Goal: Task Accomplishment & Management: Complete application form

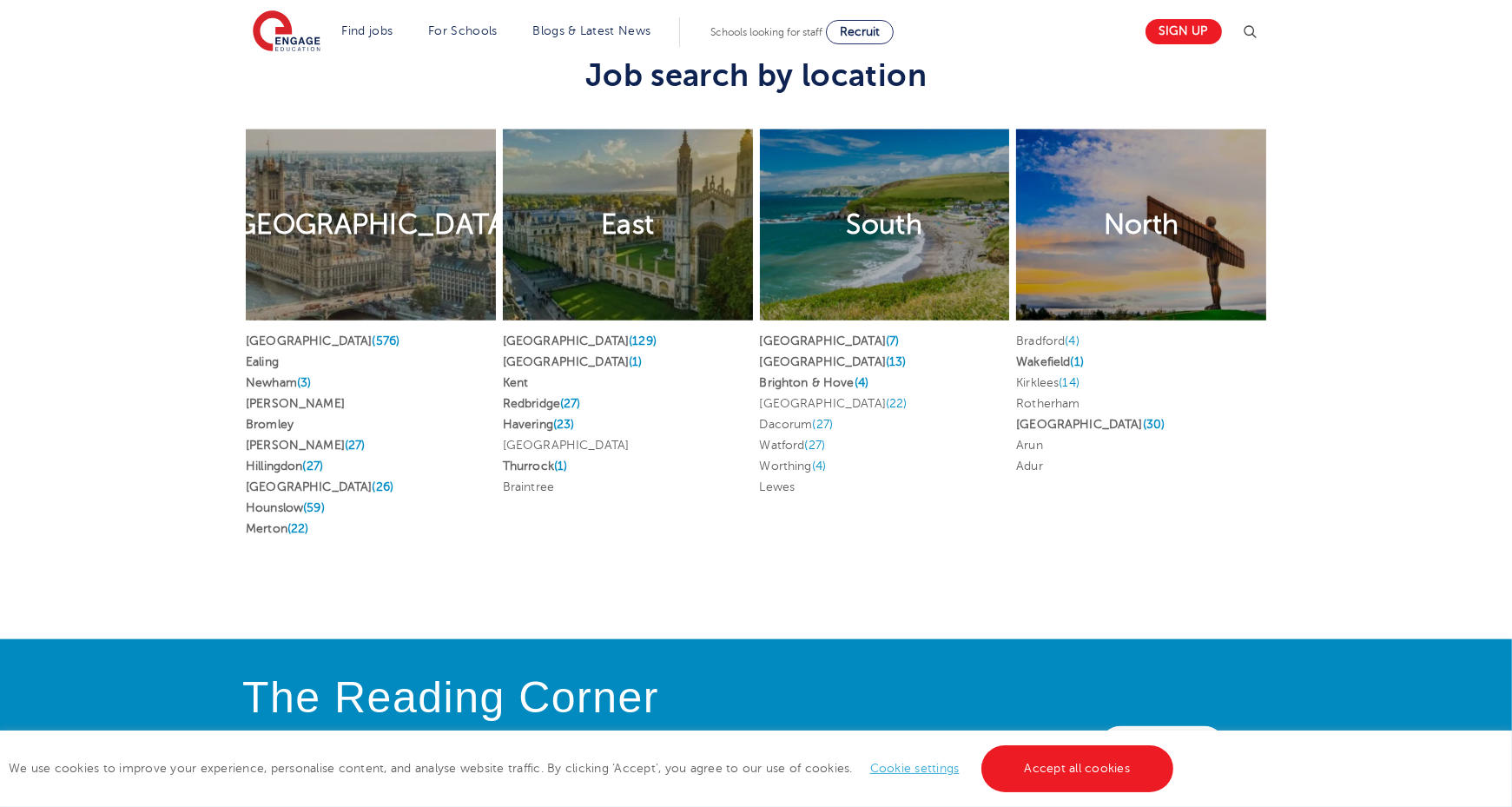
scroll to position [3310, 0]
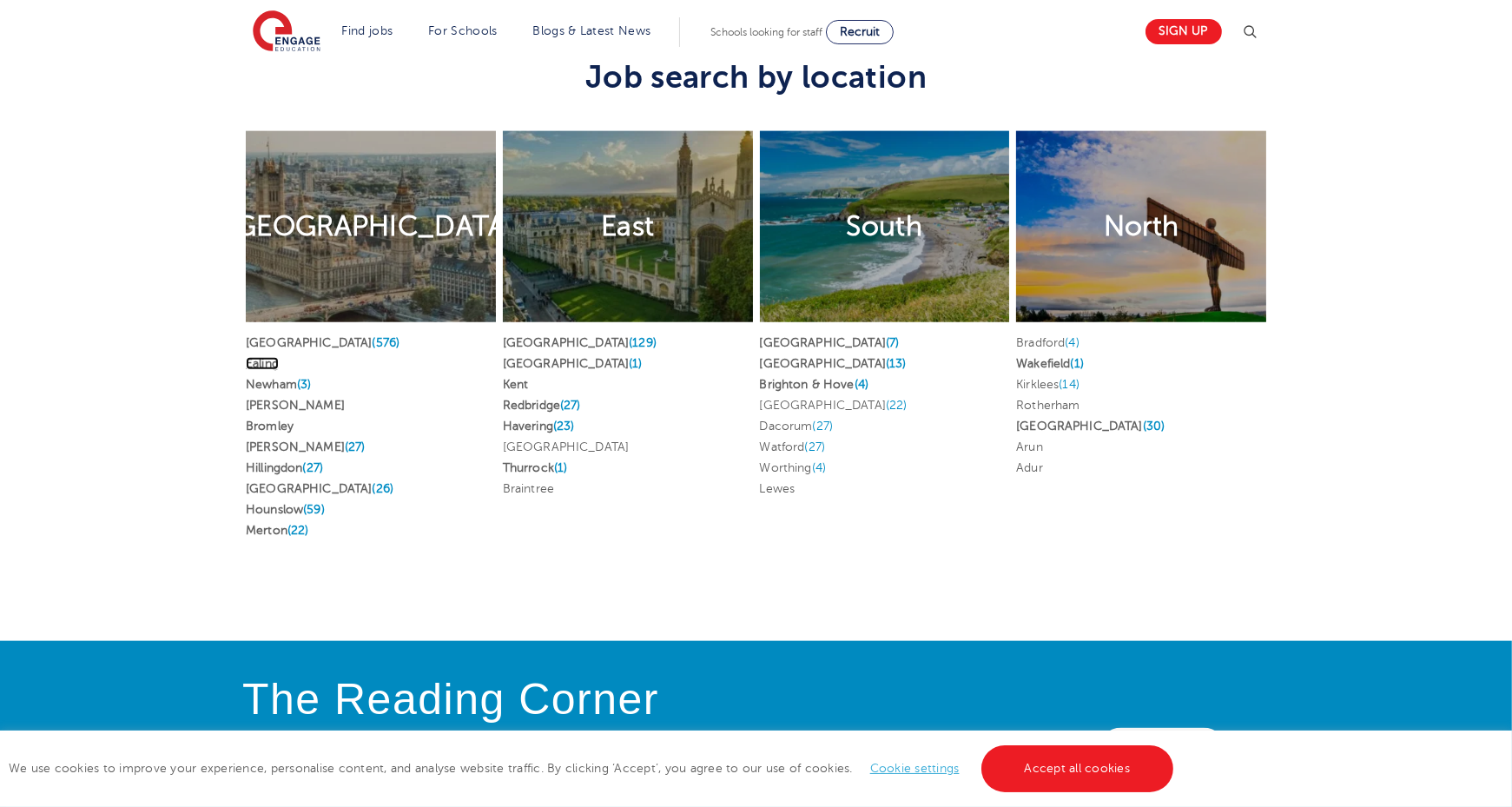
click at [262, 357] on link "Ealing" at bounding box center [262, 364] width 33 height 13
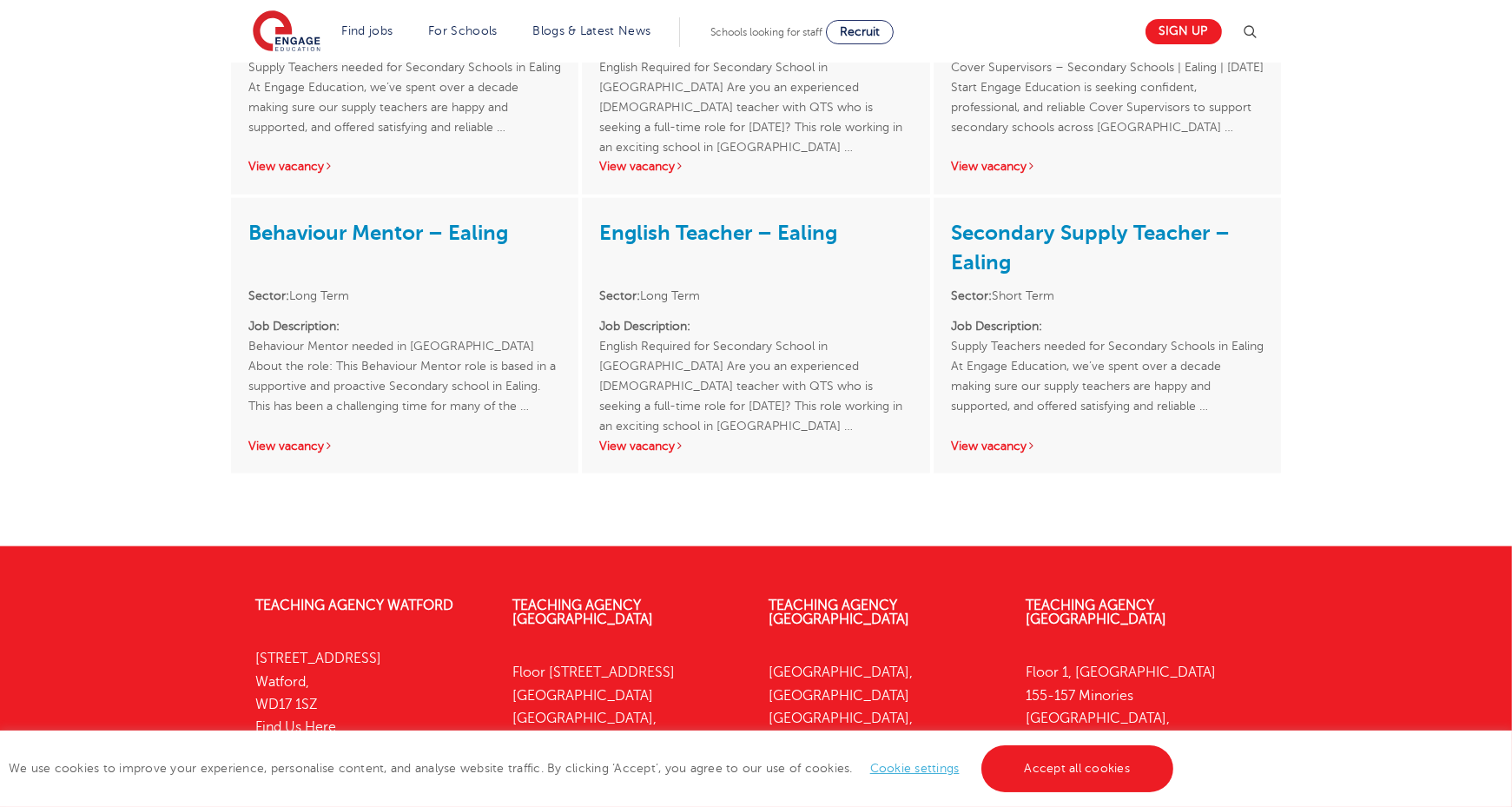
scroll to position [3259, 0]
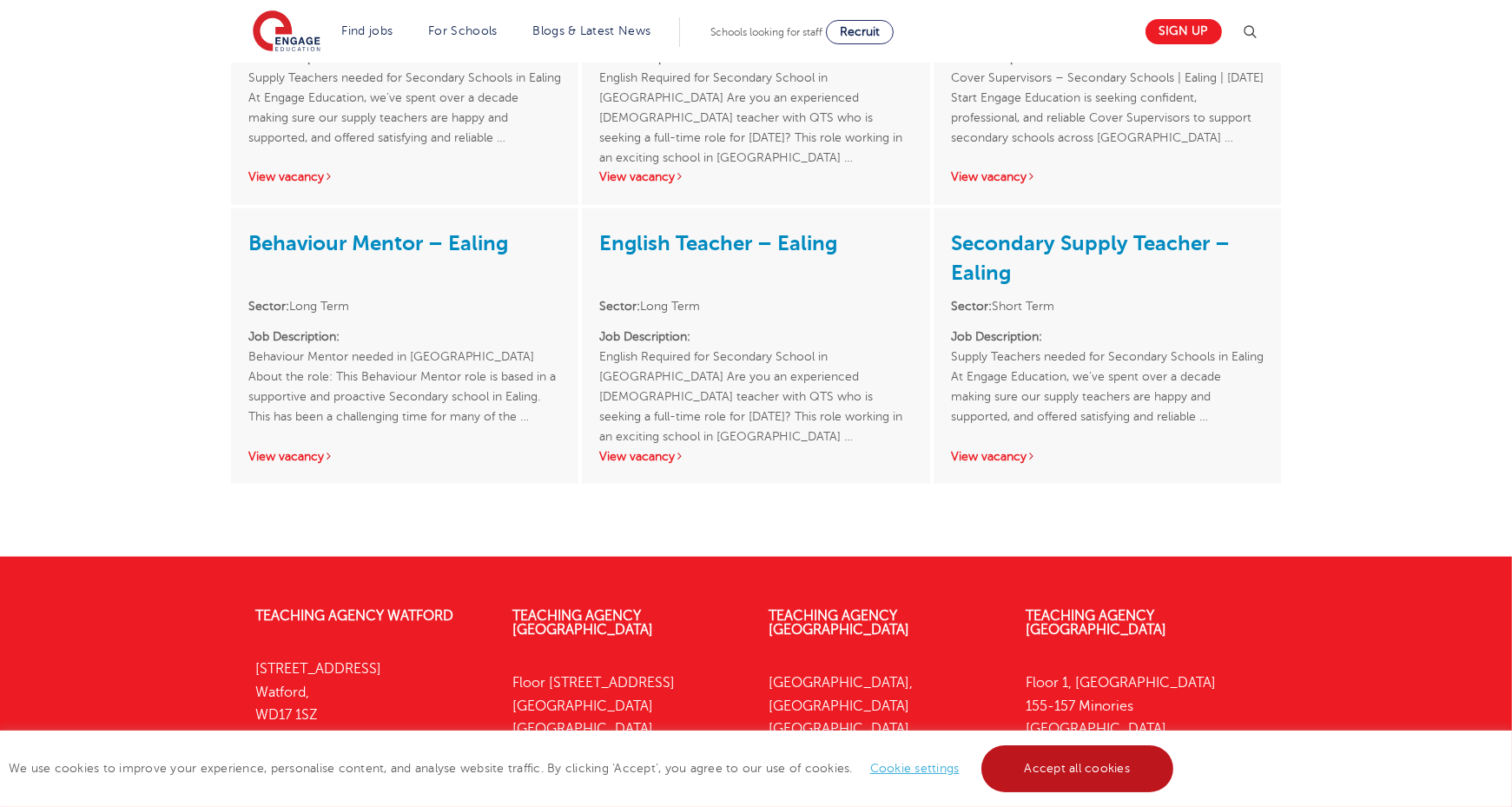
click at [1075, 761] on link "Accept all cookies" at bounding box center [1077, 769] width 193 height 47
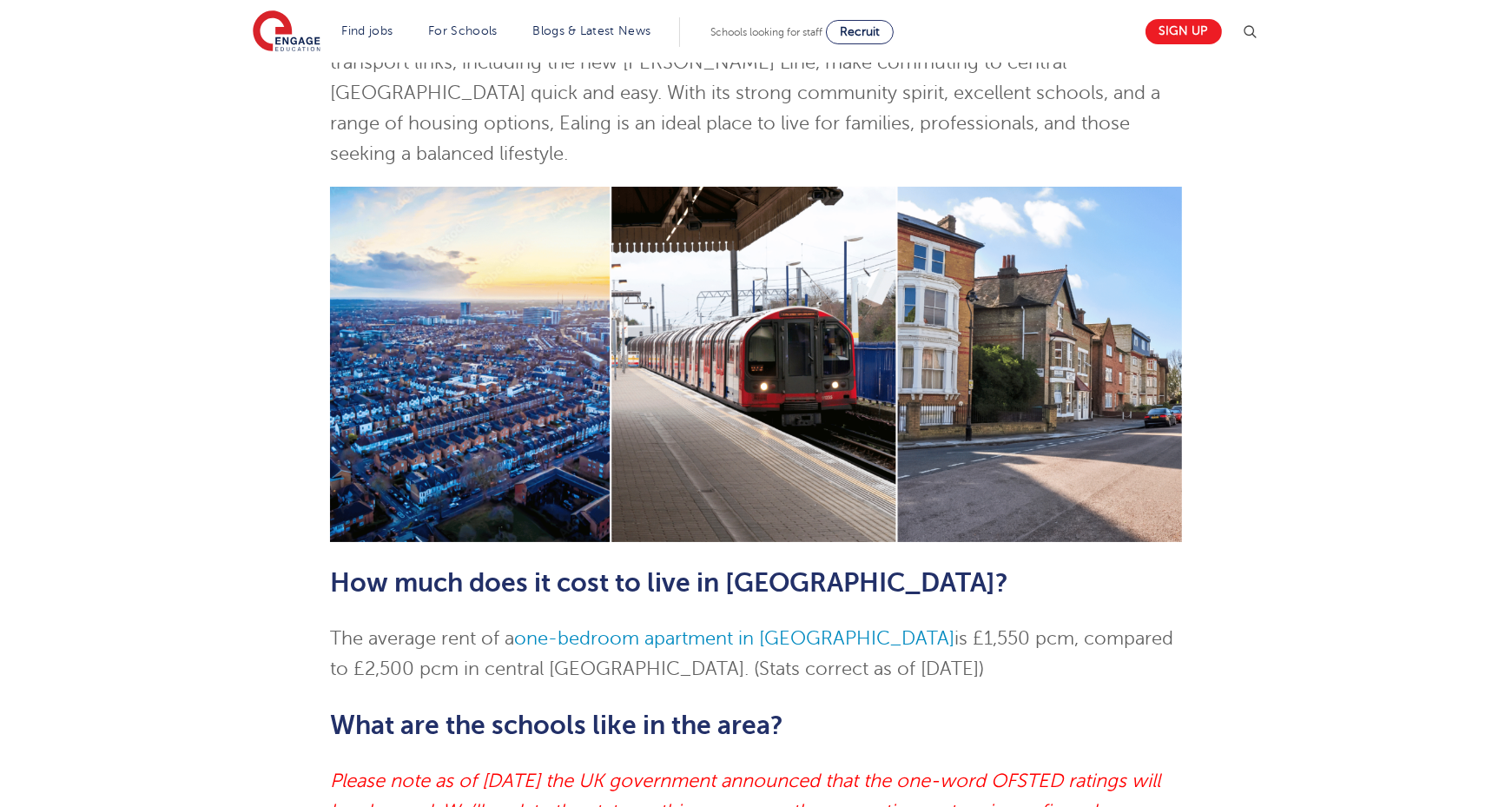
scroll to position [0, 0]
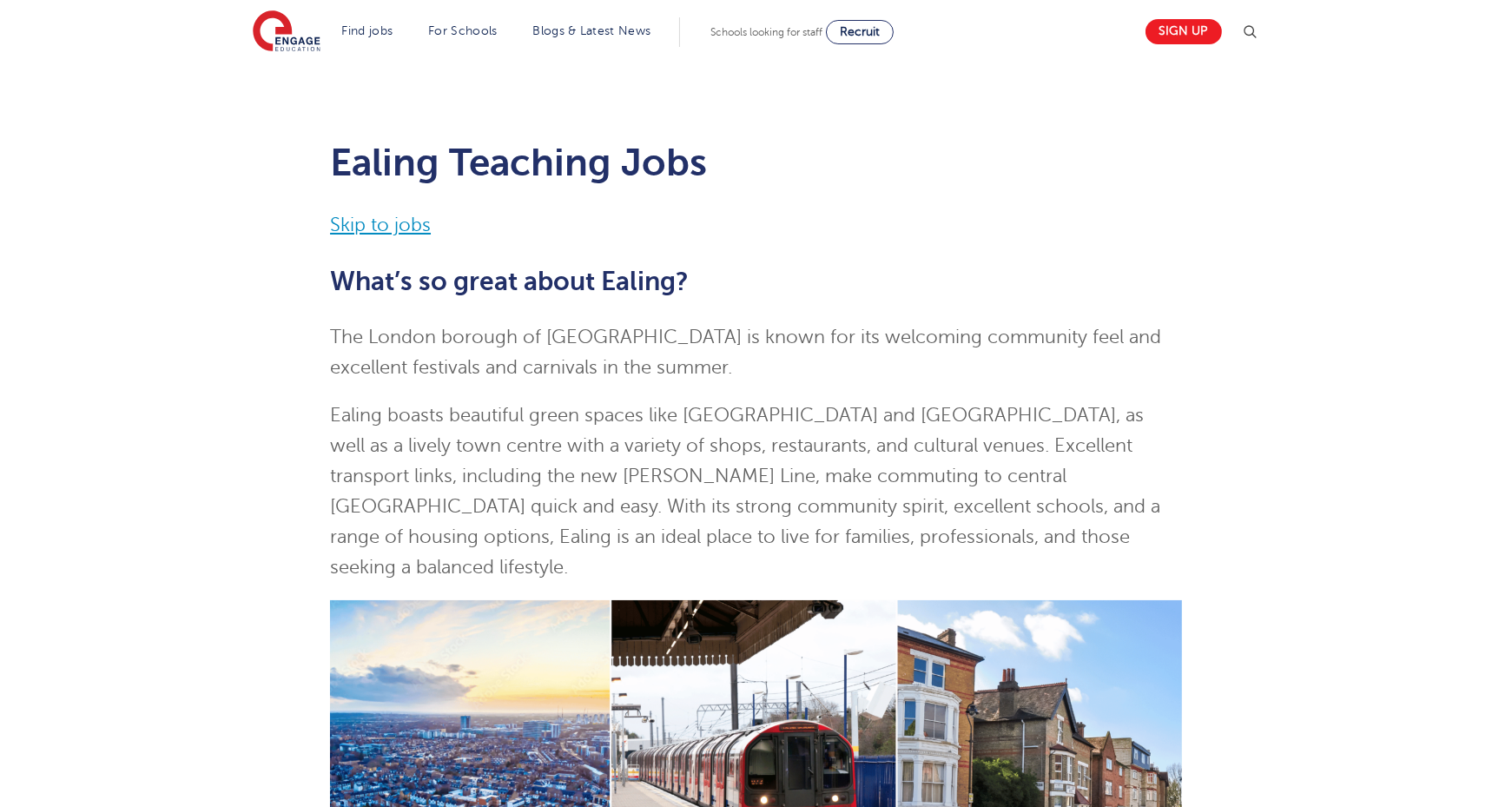
click at [358, 229] on p "Skip to jobs" at bounding box center [756, 225] width 852 height 31
click at [358, 229] on link "Skip to jobs" at bounding box center [380, 224] width 100 height 21
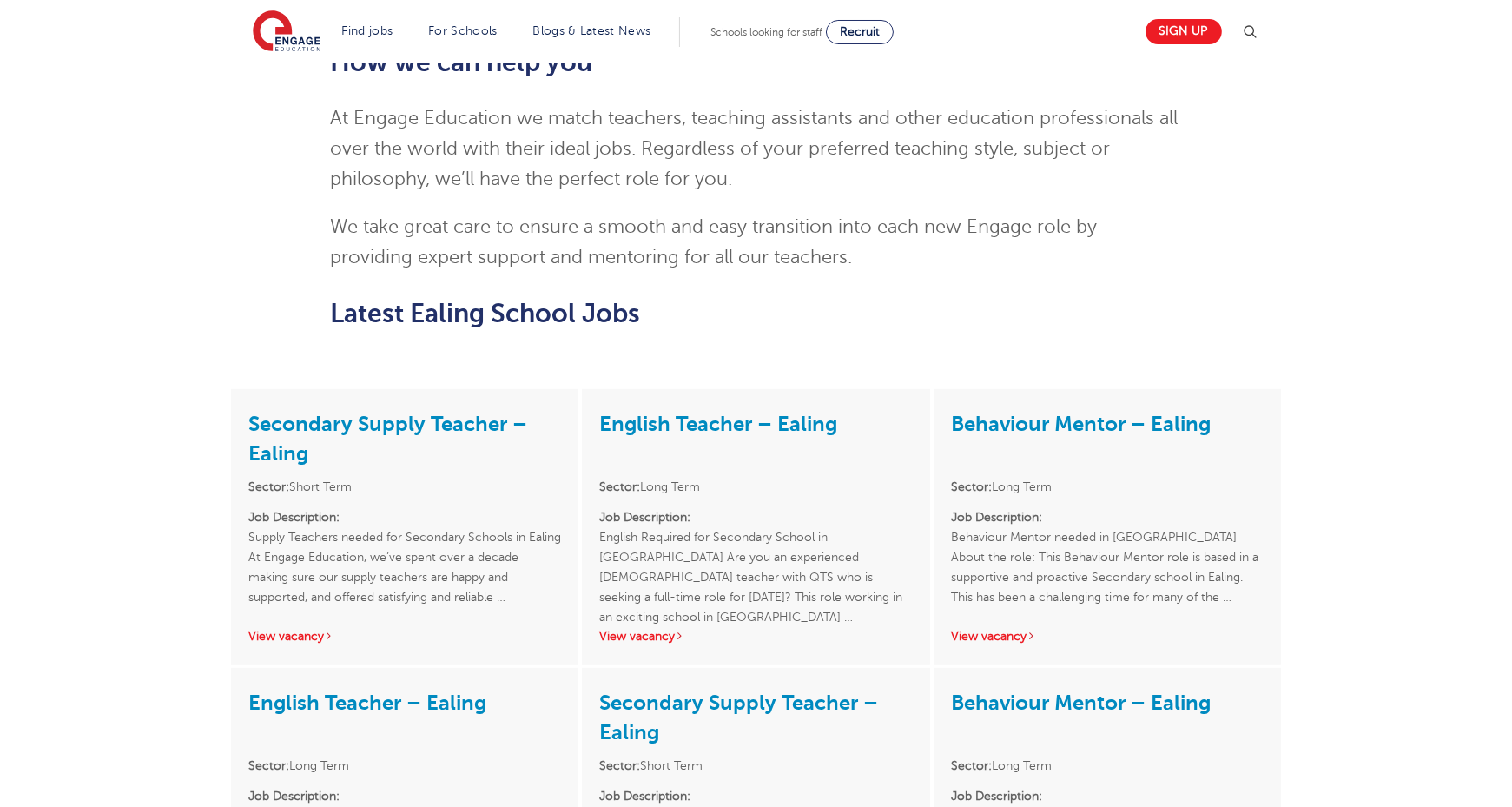
scroll to position [1920, 0]
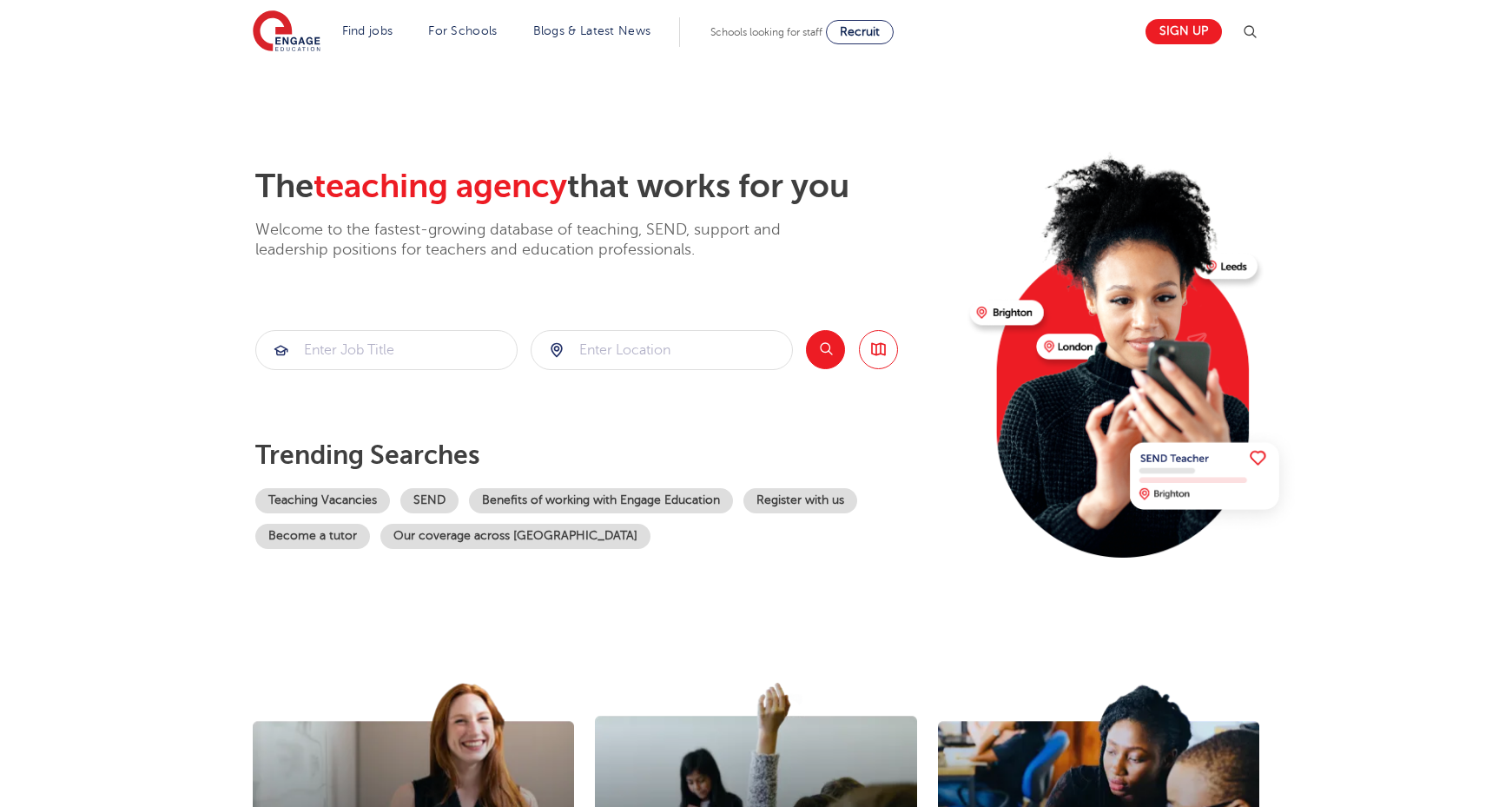
scroll to position [3274, 0]
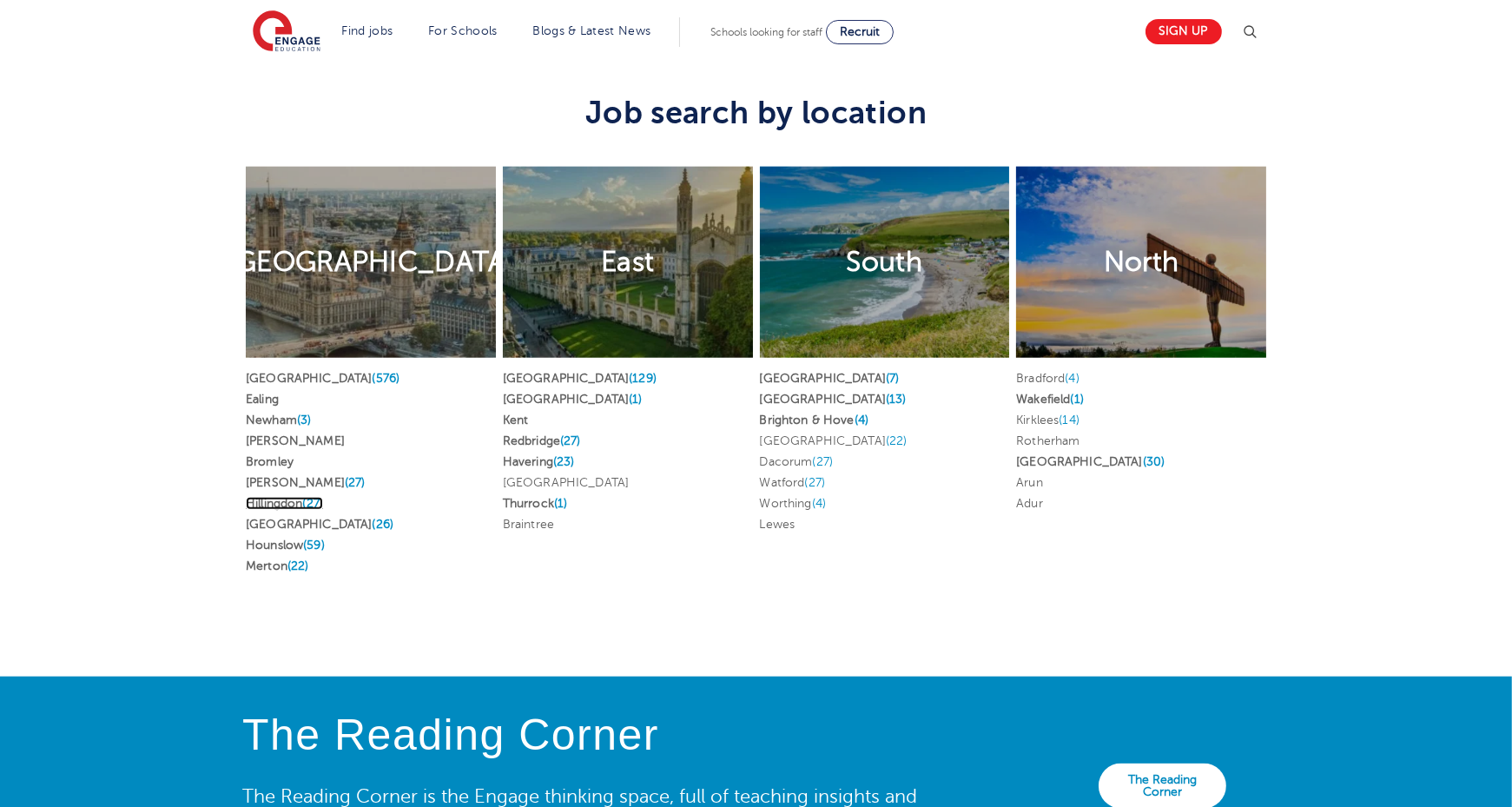
click at [286, 497] on link "Hillingdon (27)" at bounding box center [284, 503] width 77 height 13
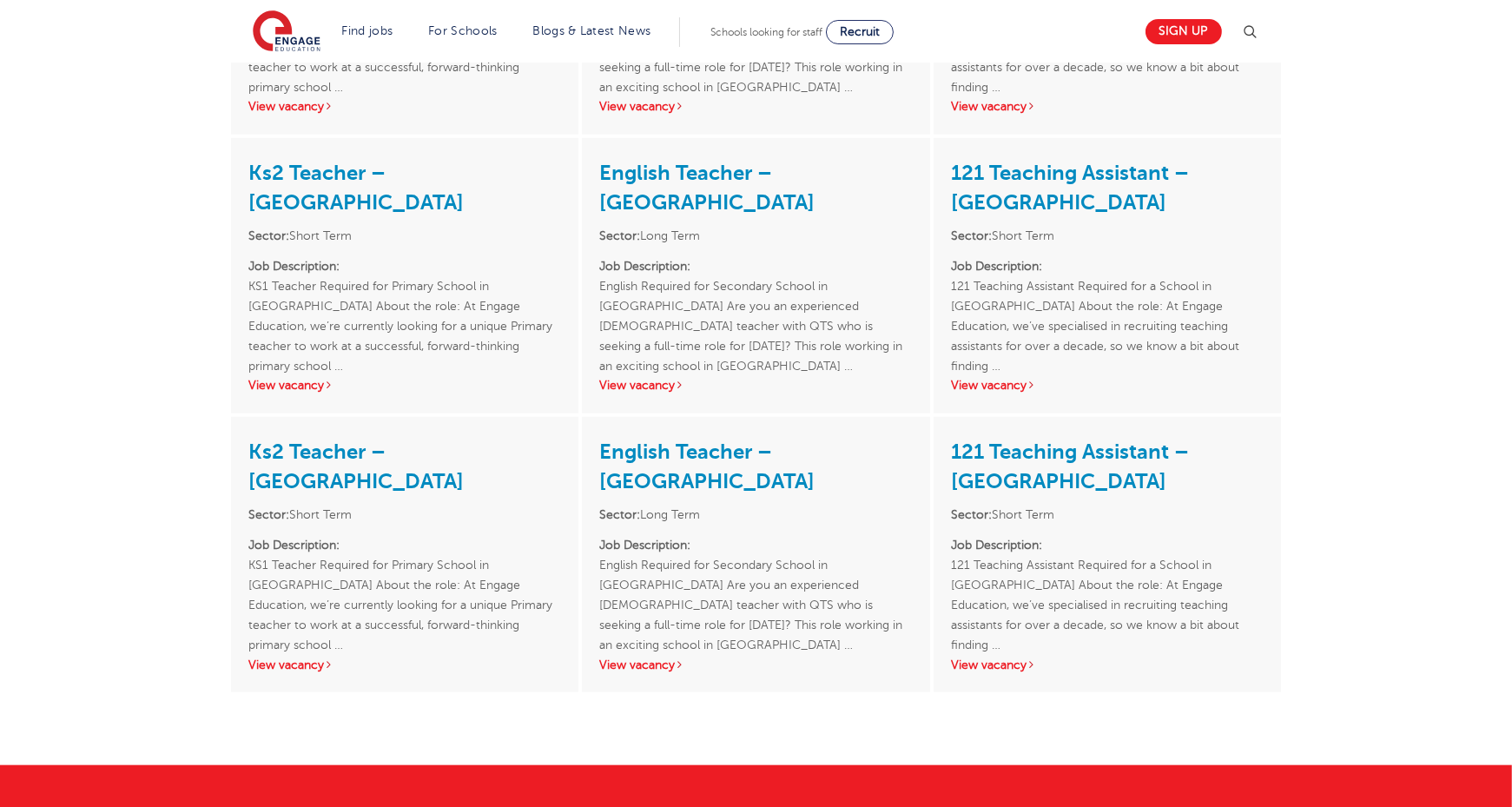
scroll to position [2863, 0]
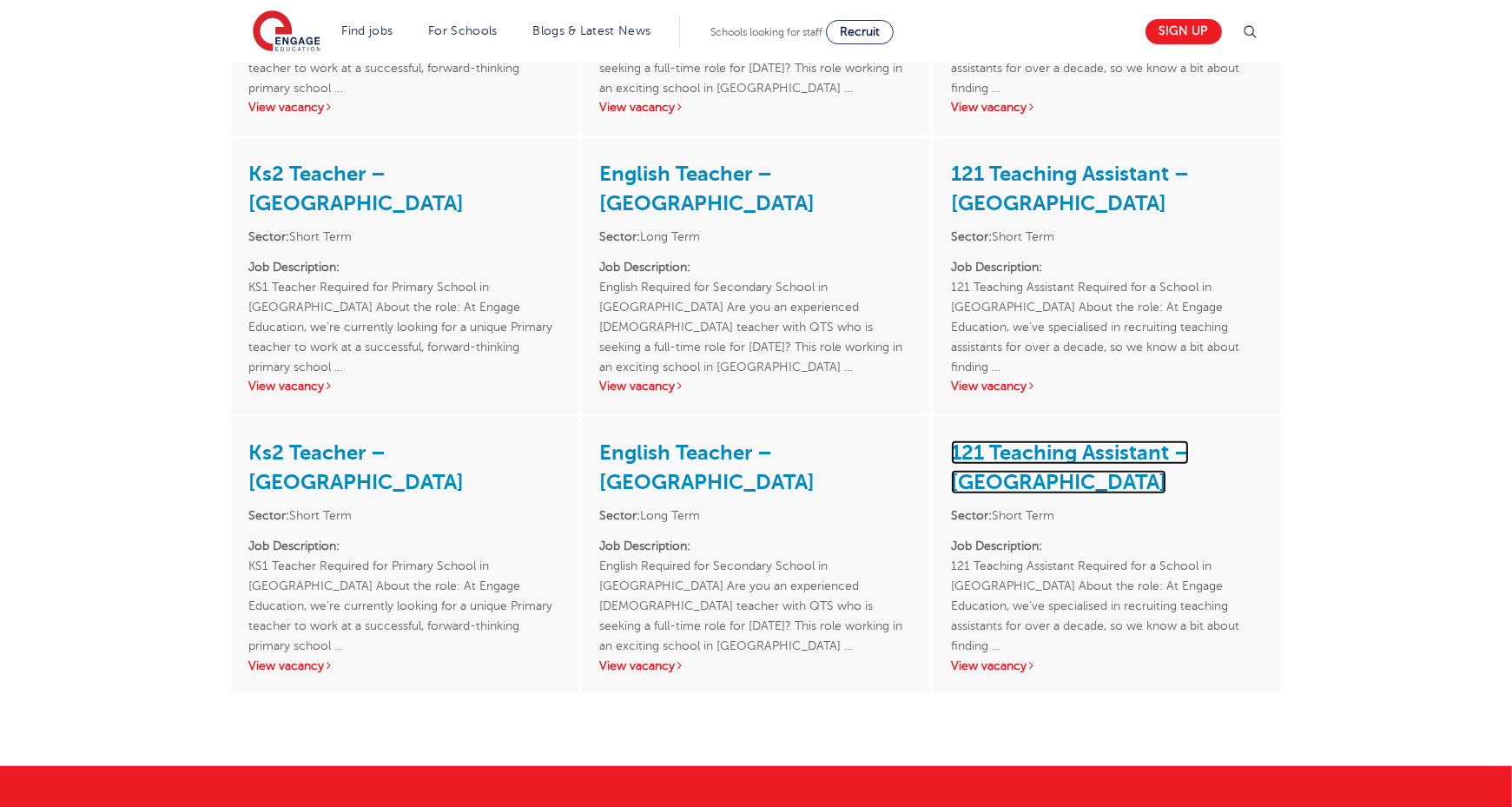
click at [1160, 441] on link "121 Teaching Assistant – [GEOGRAPHIC_DATA]" at bounding box center [1069, 468] width 238 height 54
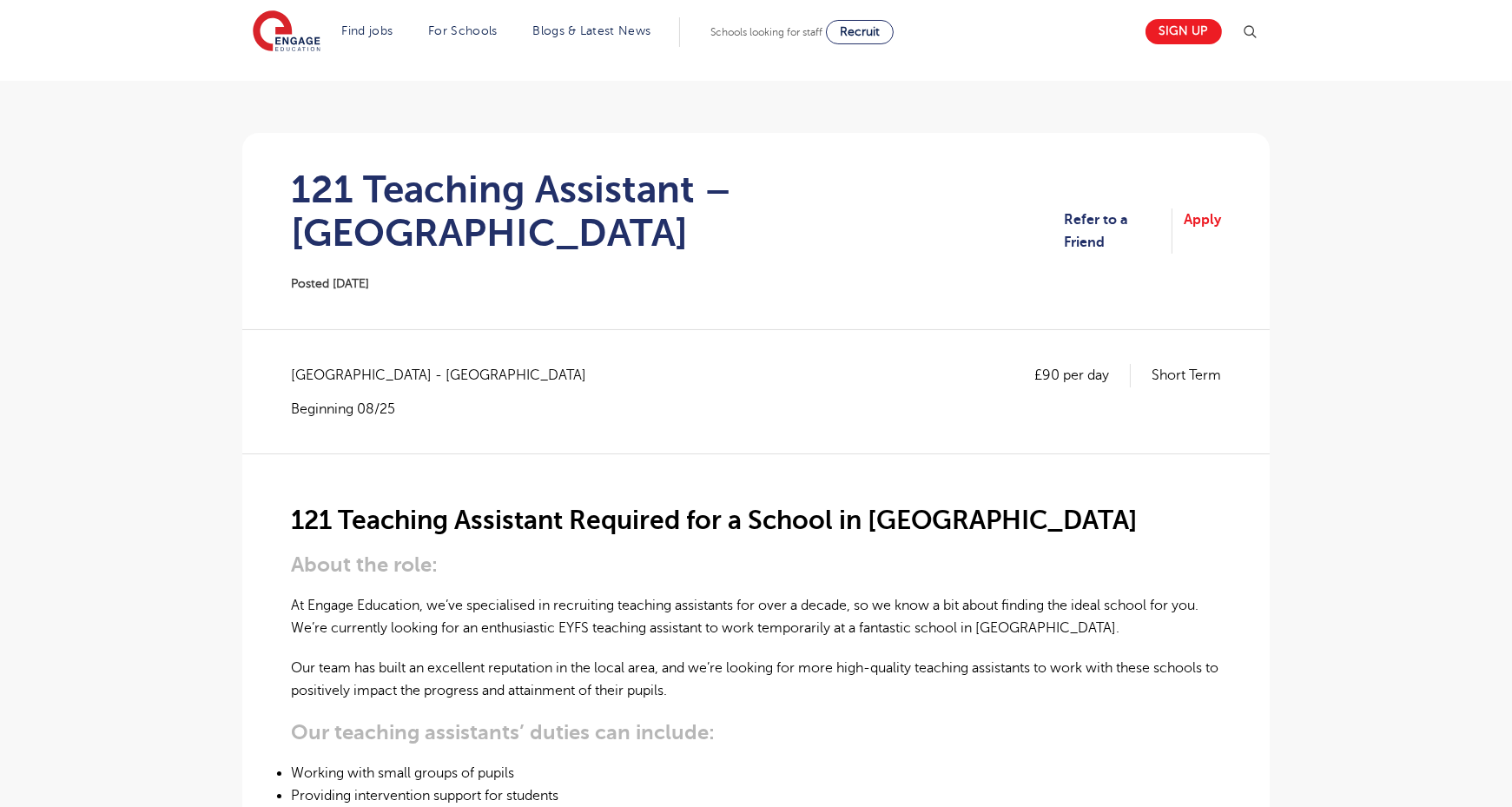
scroll to position [90, 0]
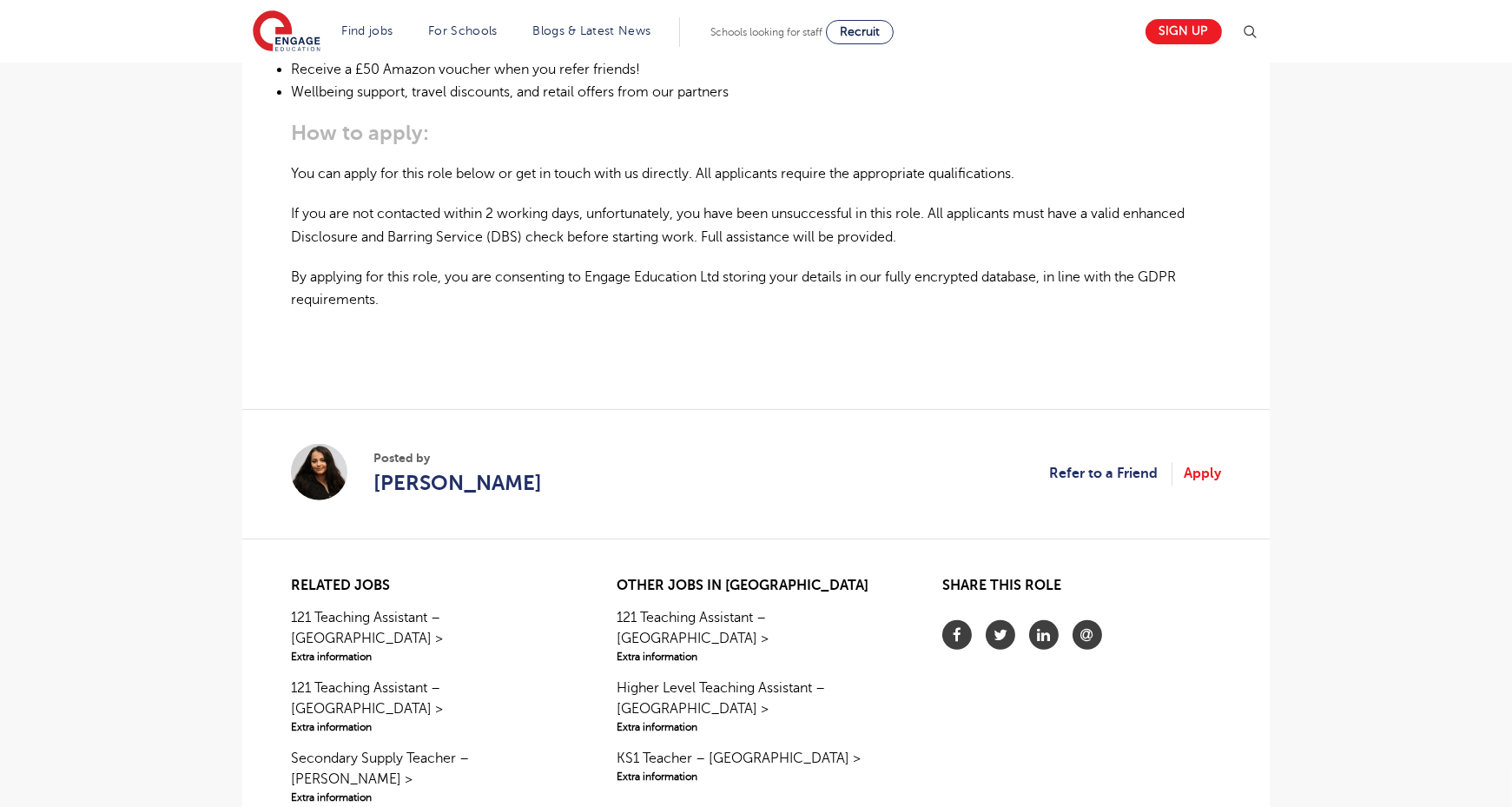
scroll to position [1544, 0]
